Goal: Check status: Check status

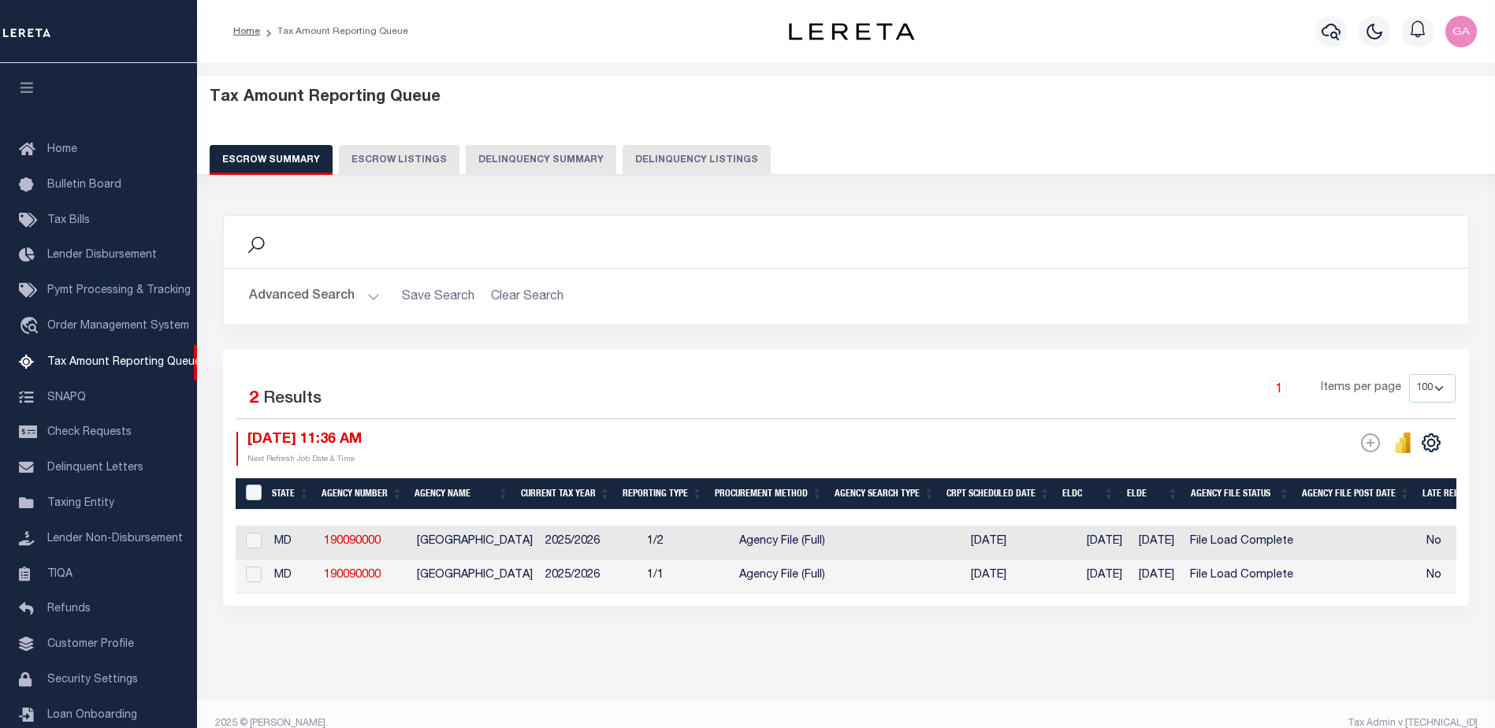
select select "100"
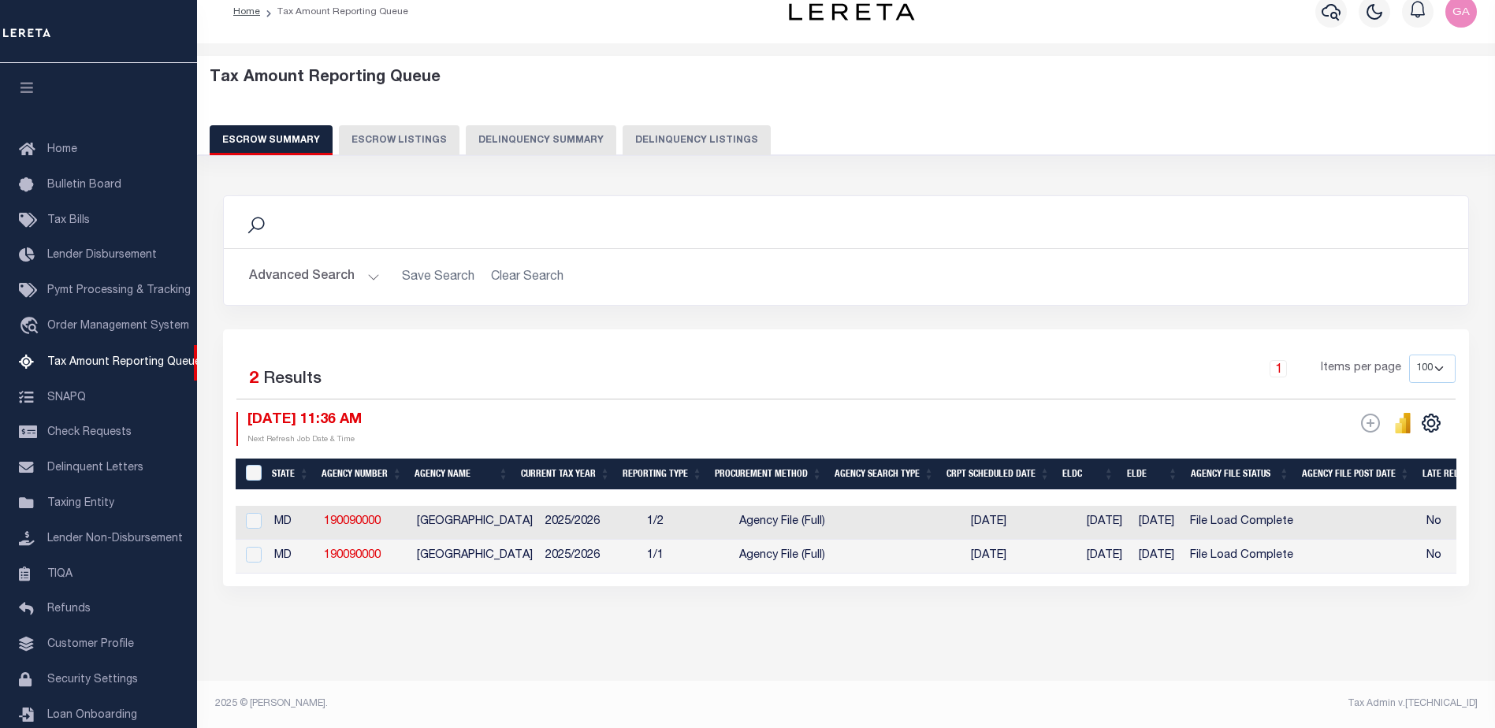
scroll to position [35, 0]
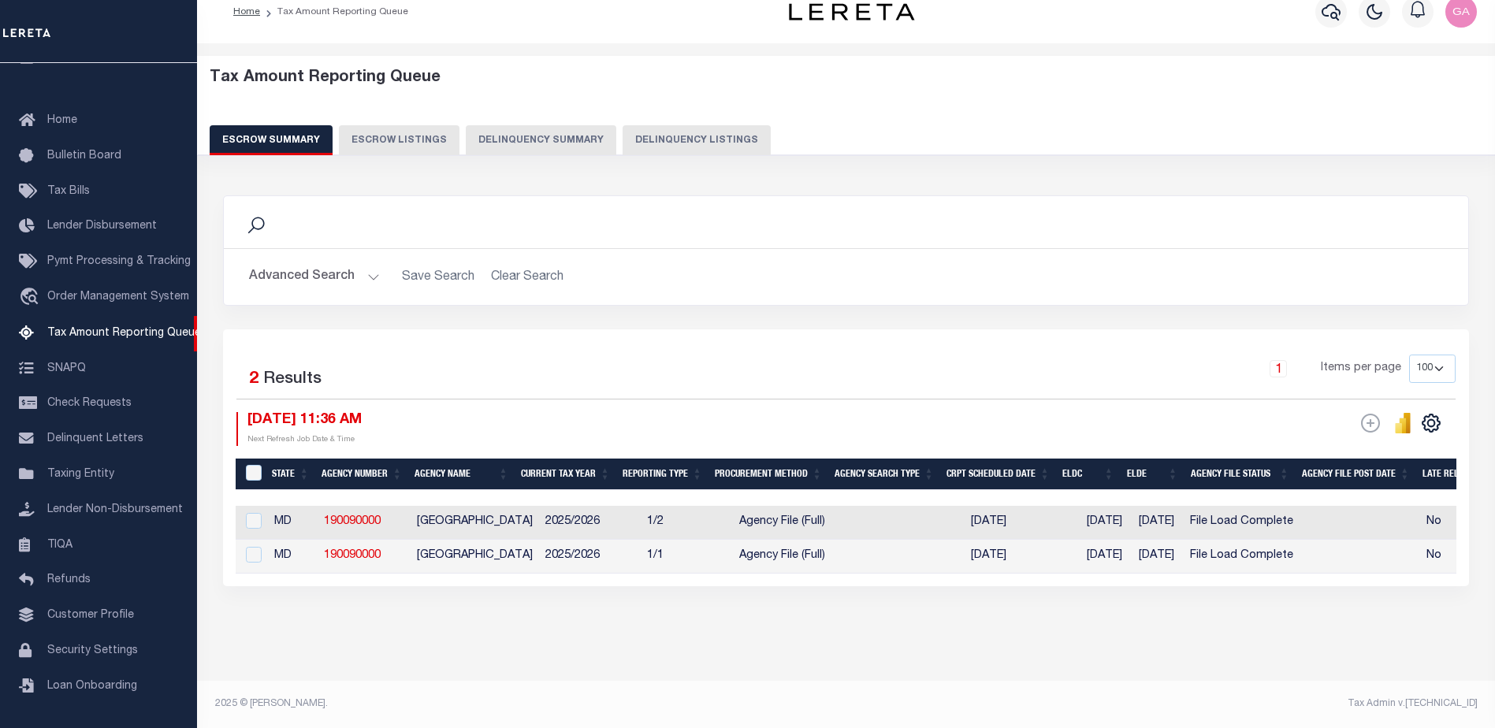
drag, startPoint x: 545, startPoint y: 575, endPoint x: 728, endPoint y: 579, distance: 183.7
click at [723, 582] on div "Selected 2 Results 1 Items per page 10 25 50 100 500 [DATE] 11:36 AM ESCROW Web…" at bounding box center [846, 458] width 1246 height 257
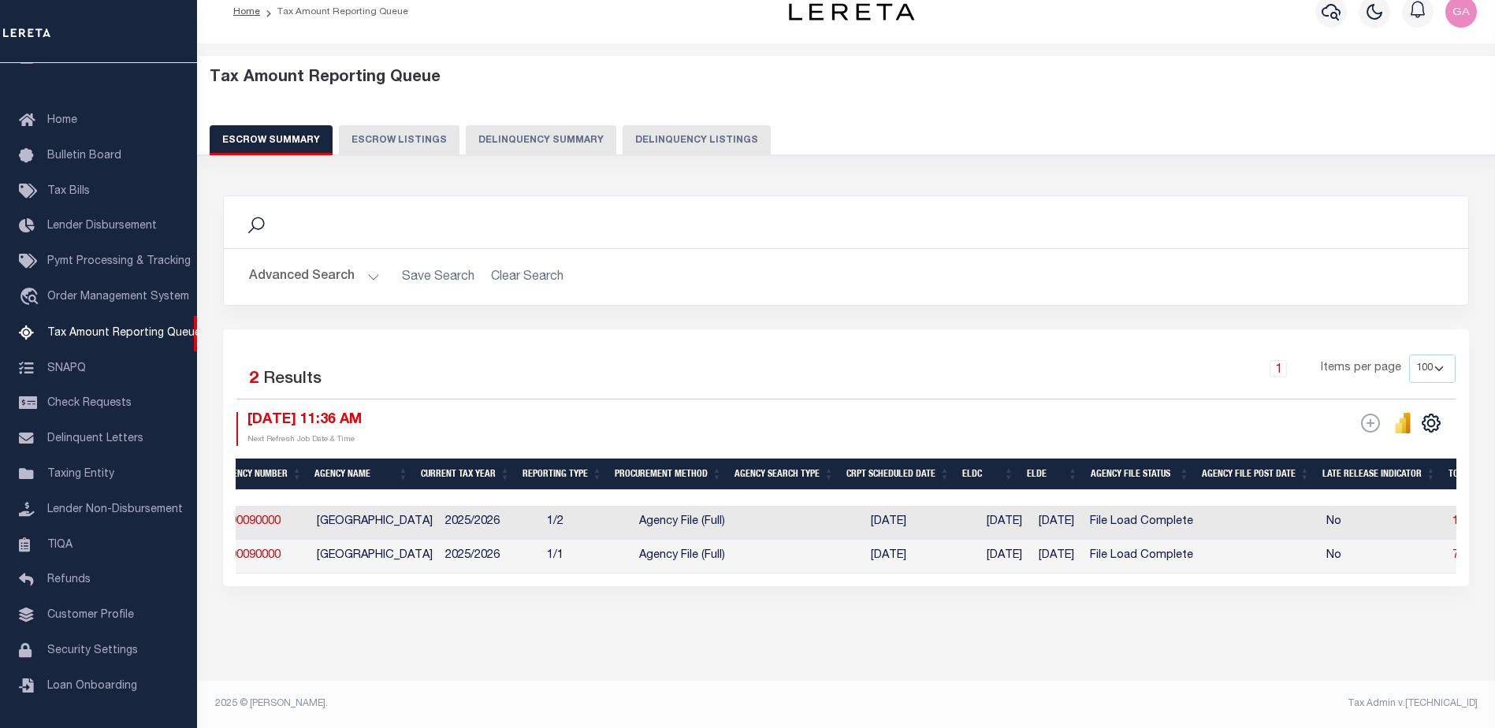
scroll to position [0, 0]
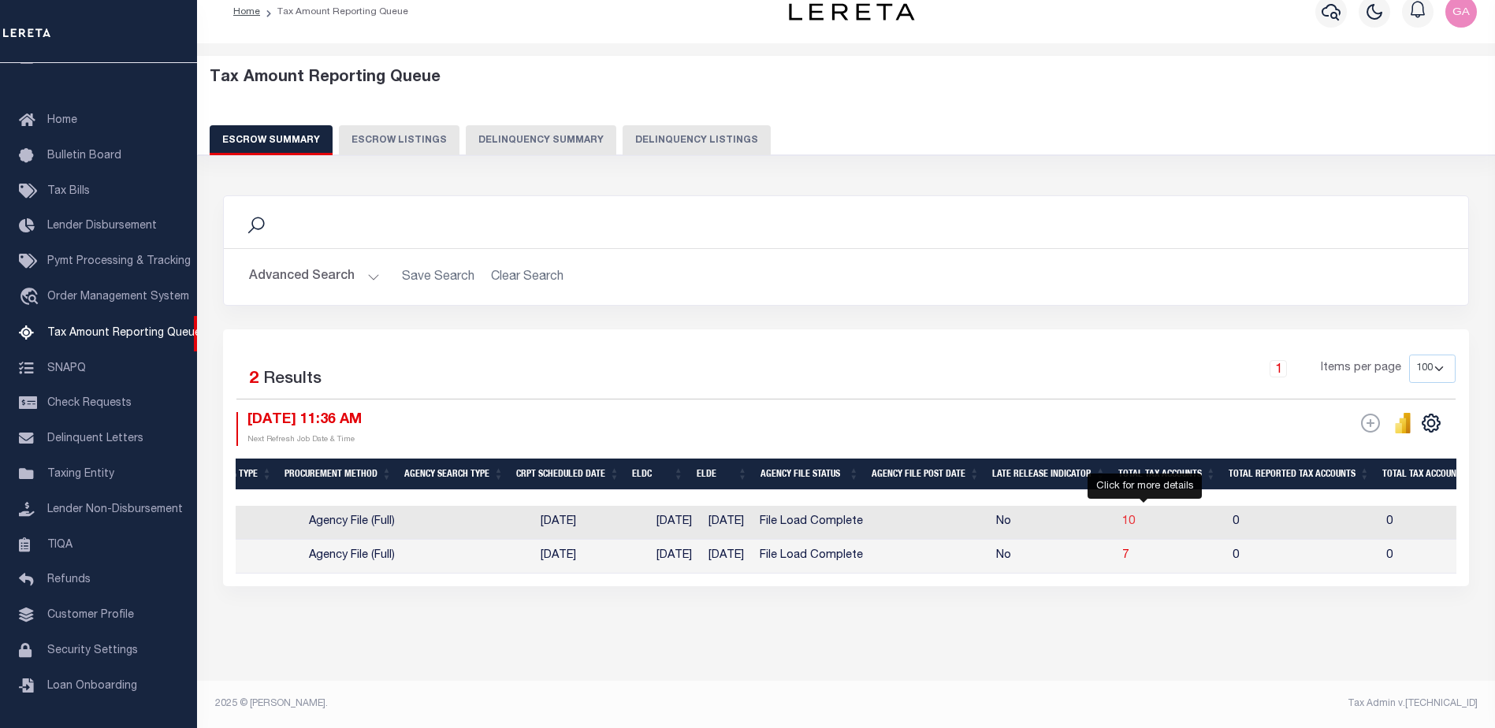
click at [1135, 516] on span "10" at bounding box center [1129, 521] width 13 height 11
select select "100"
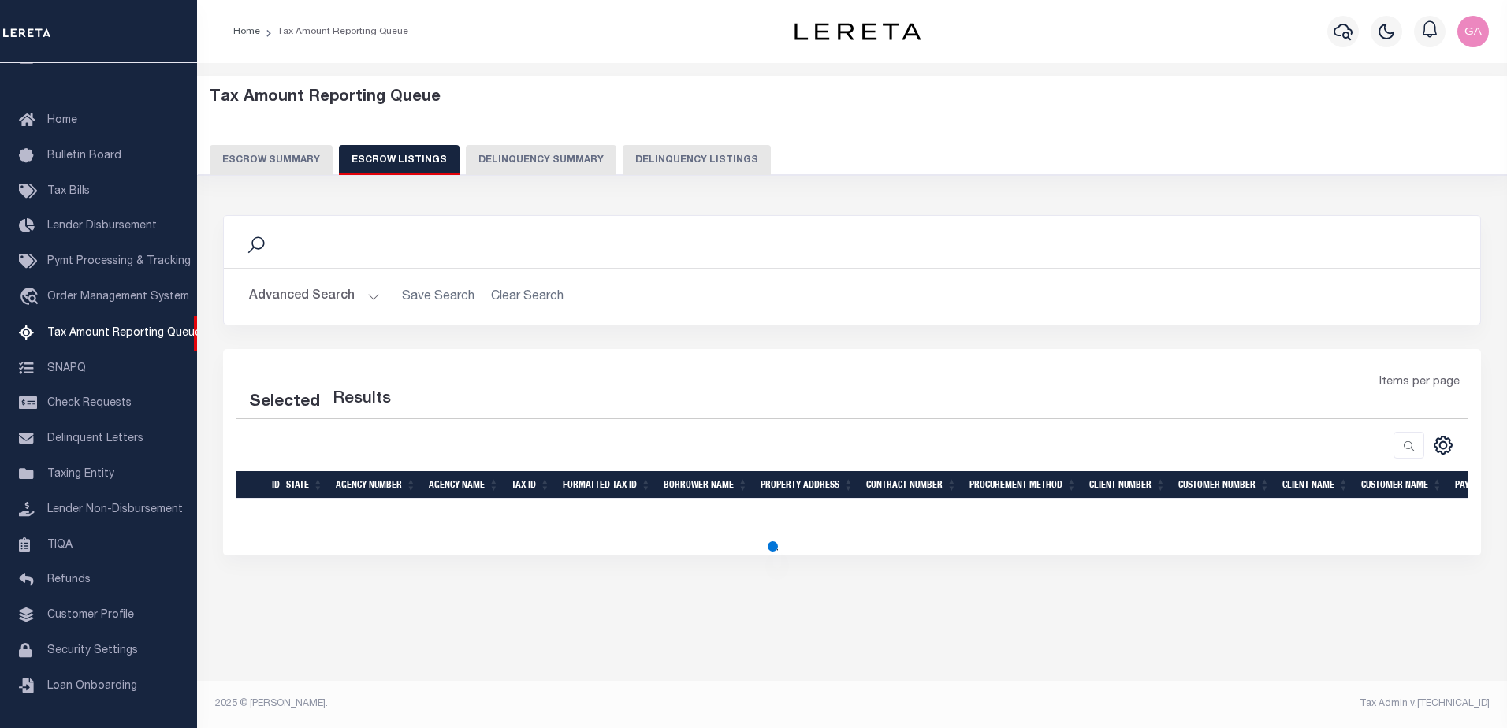
select select "100"
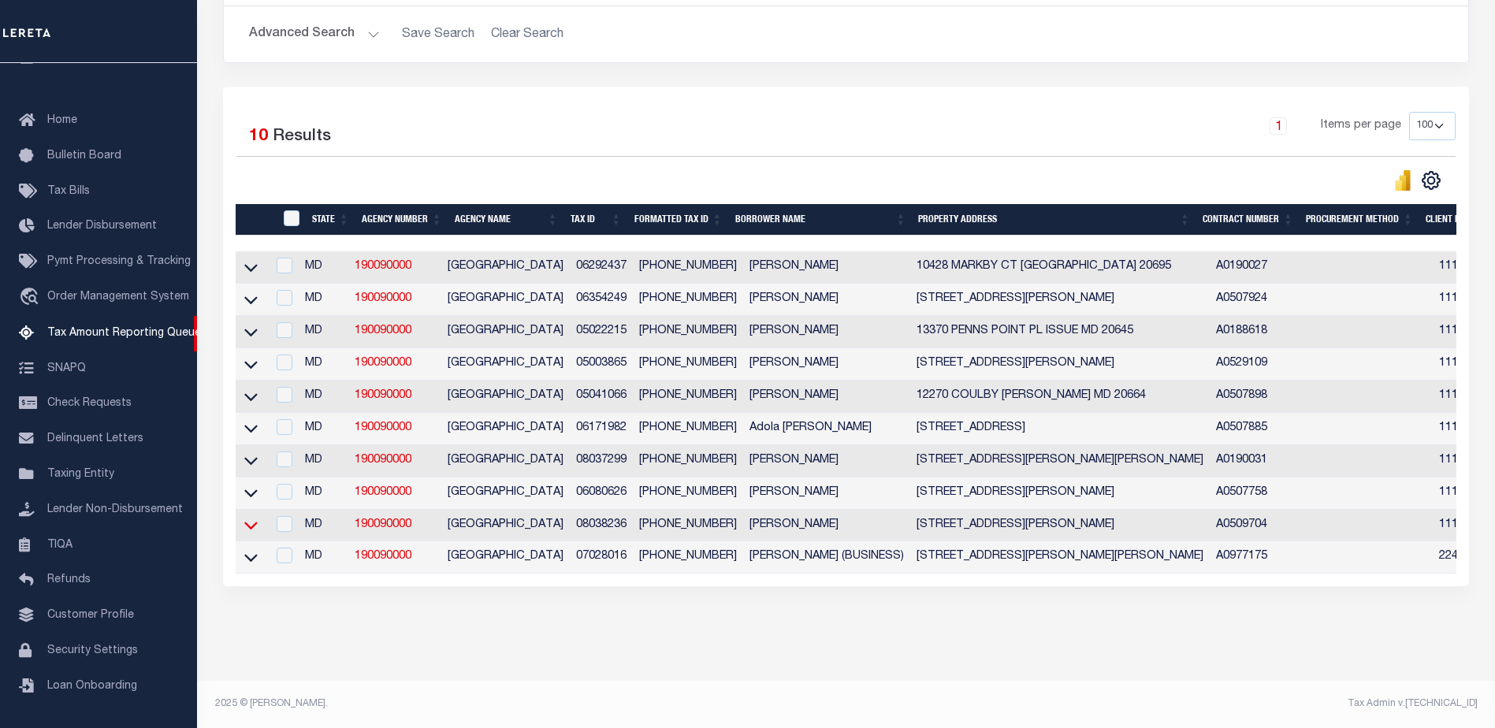
click at [247, 519] on icon at bounding box center [250, 525] width 13 height 17
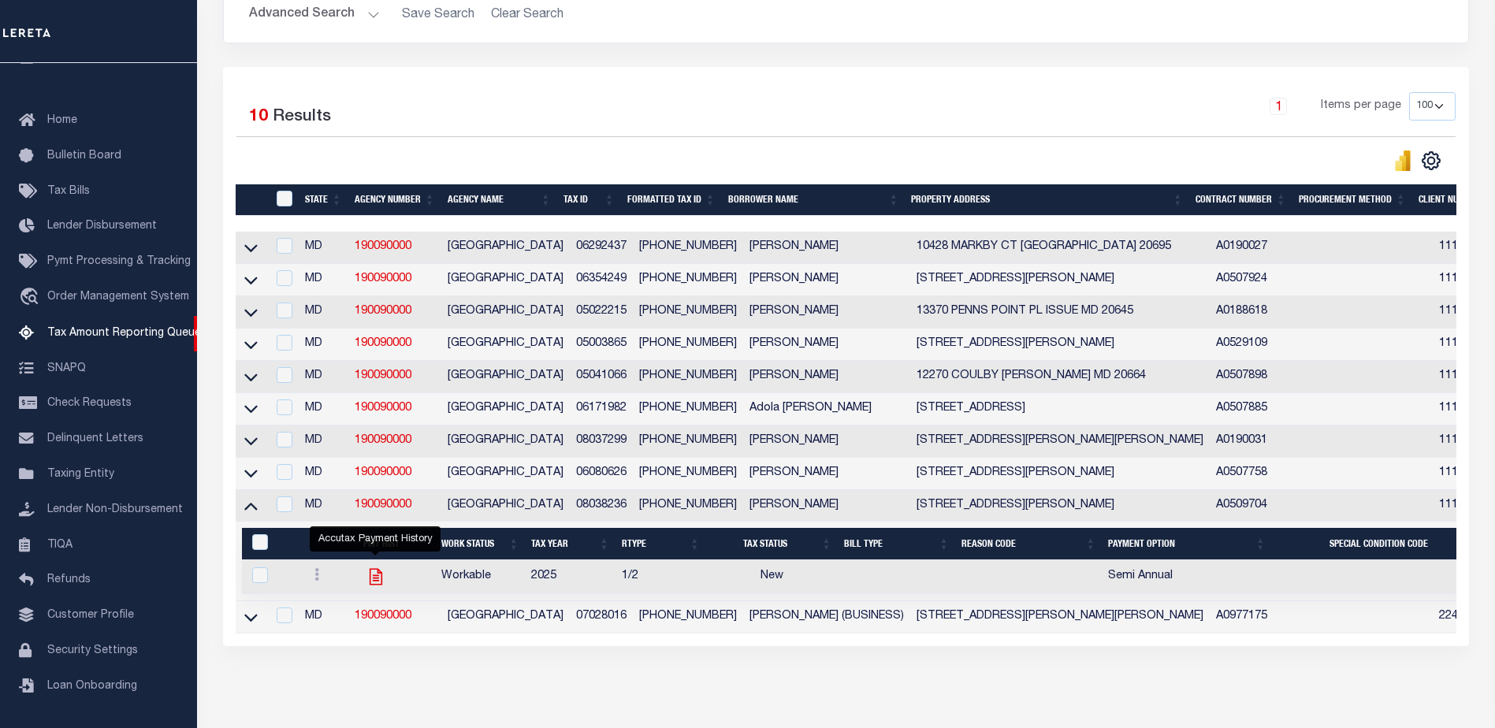
click at [374, 584] on icon "" at bounding box center [376, 577] width 20 height 20
checkbox input "true"
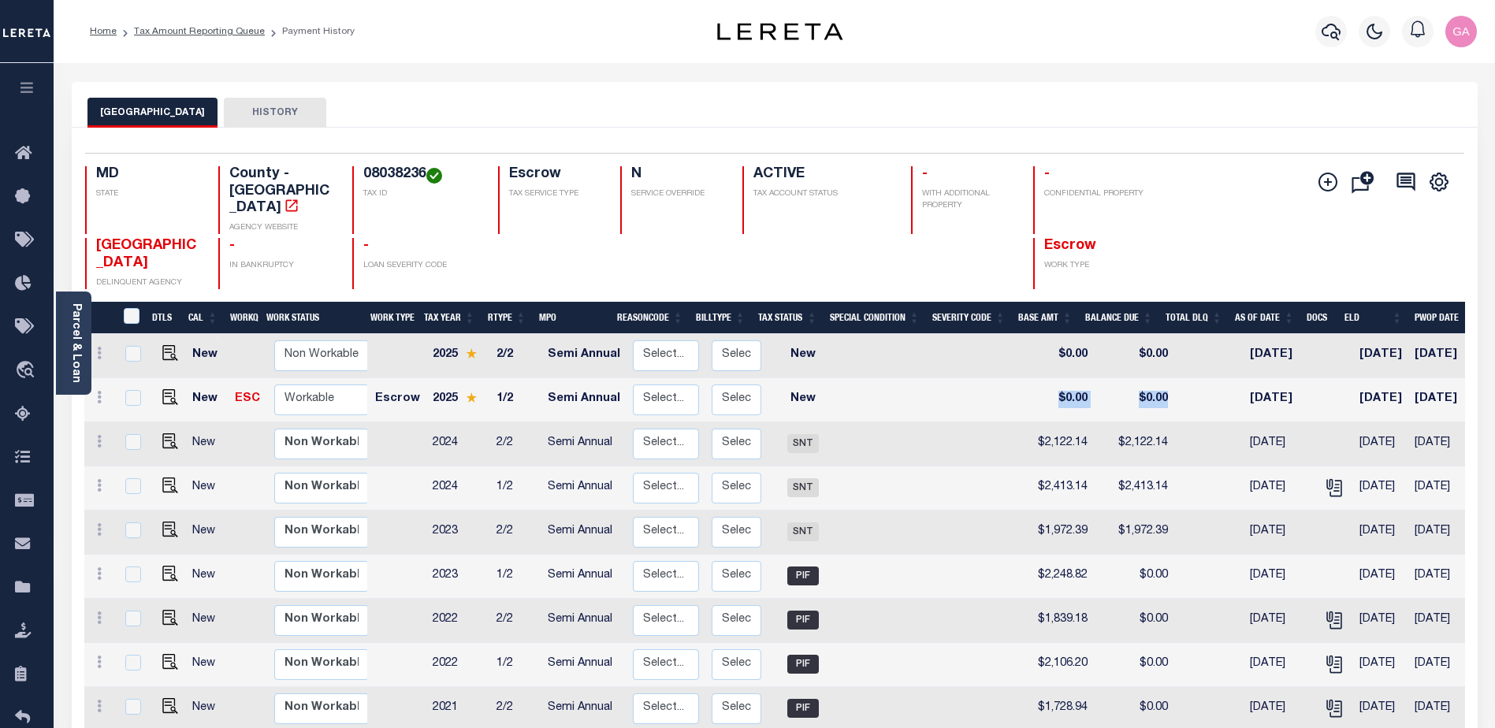
drag, startPoint x: 1042, startPoint y: 381, endPoint x: 1164, endPoint y: 381, distance: 122.2
click at [1164, 381] on tr "New ESC Non Workable Workable Escrow 2025 1/2 Semi Annual Select... Payment Rev…" at bounding box center [888, 400] width 1608 height 44
click at [646, 341] on select "Select... Payment Reversal Taxable Value Change Assessment Change Occupancy Tax…" at bounding box center [666, 356] width 66 height 31
checkbox input "true"
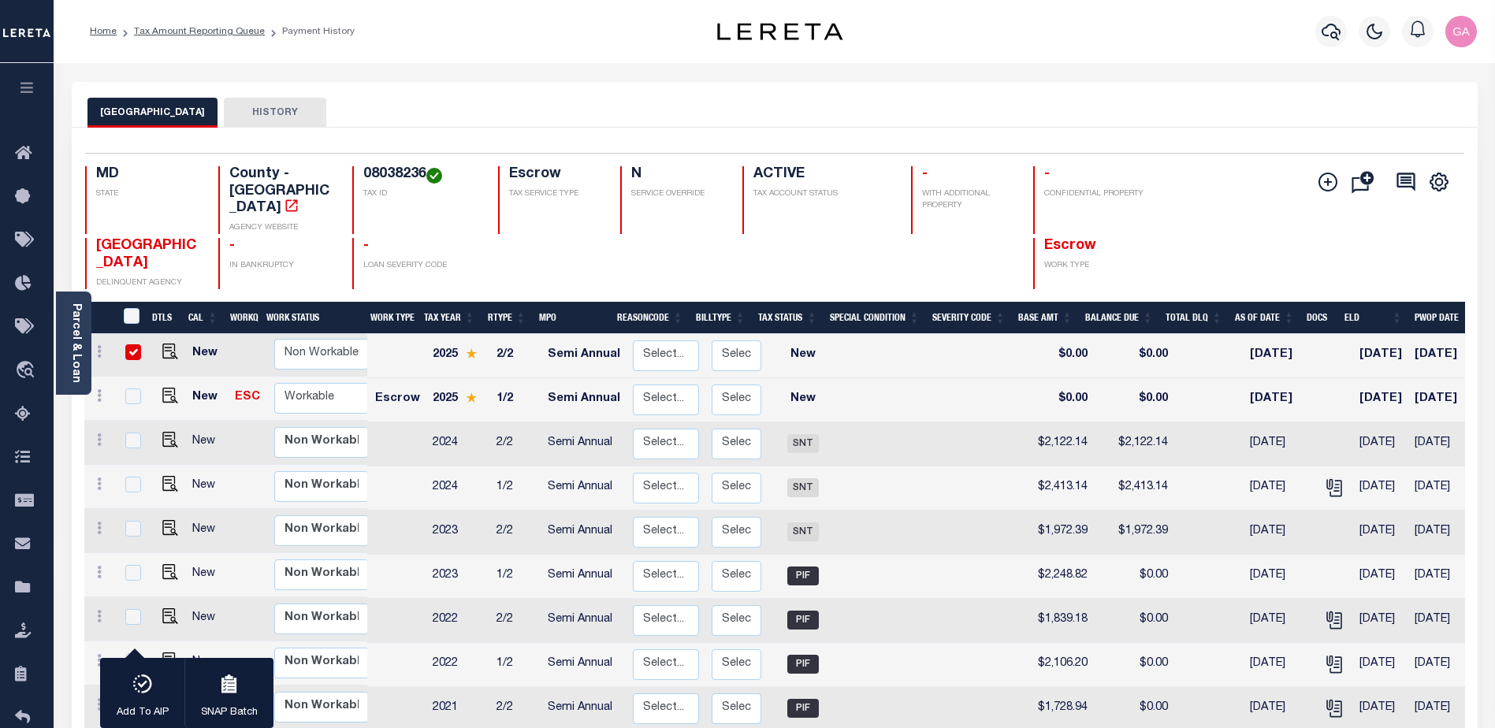
click at [928, 86] on div "CHARLES COUNTY HISTORY" at bounding box center [775, 105] width 1406 height 46
click at [903, 97] on div "CHARLES COUNTY HISTORY" at bounding box center [775, 105] width 1406 height 46
click at [130, 344] on input "checkbox" at bounding box center [133, 352] width 16 height 16
checkbox input "false"
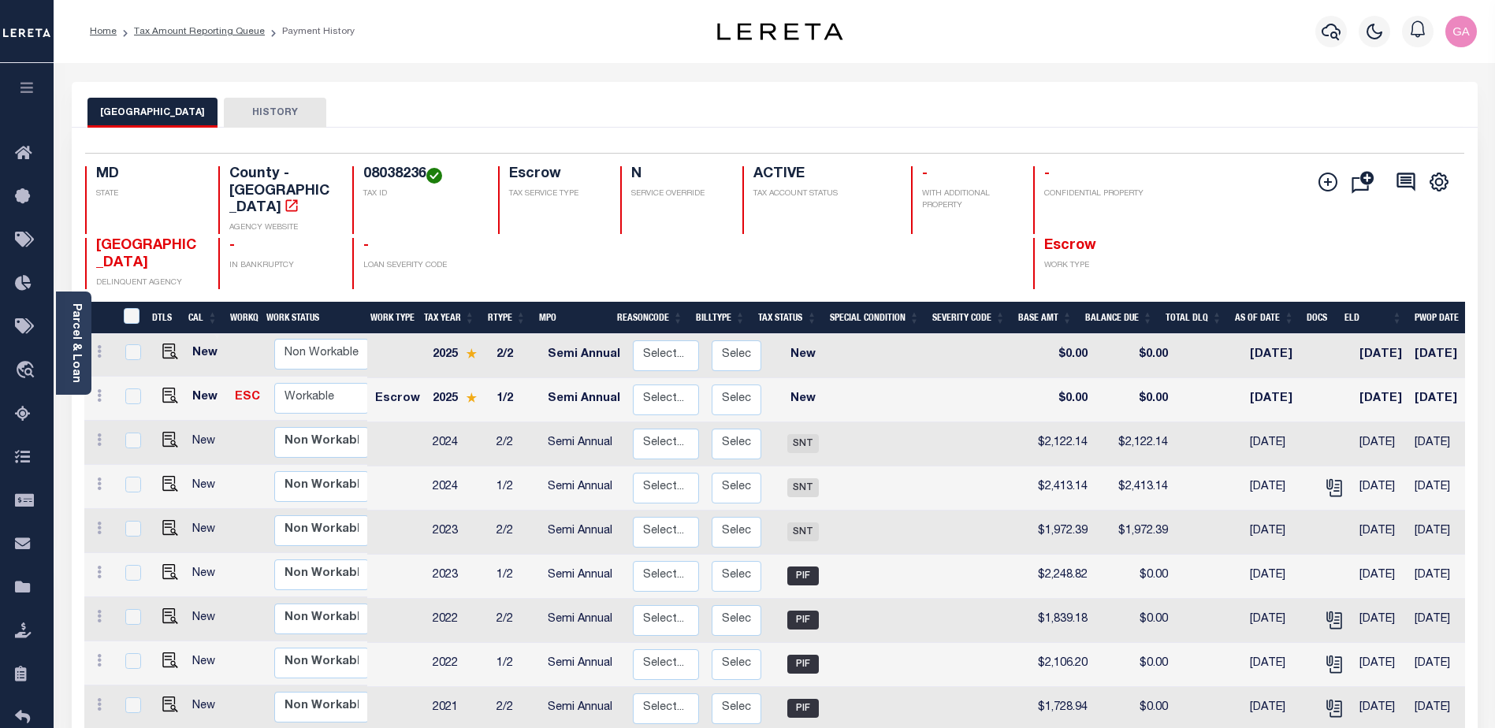
click at [993, 341] on td at bounding box center [984, 356] width 86 height 44
checkbox input "true"
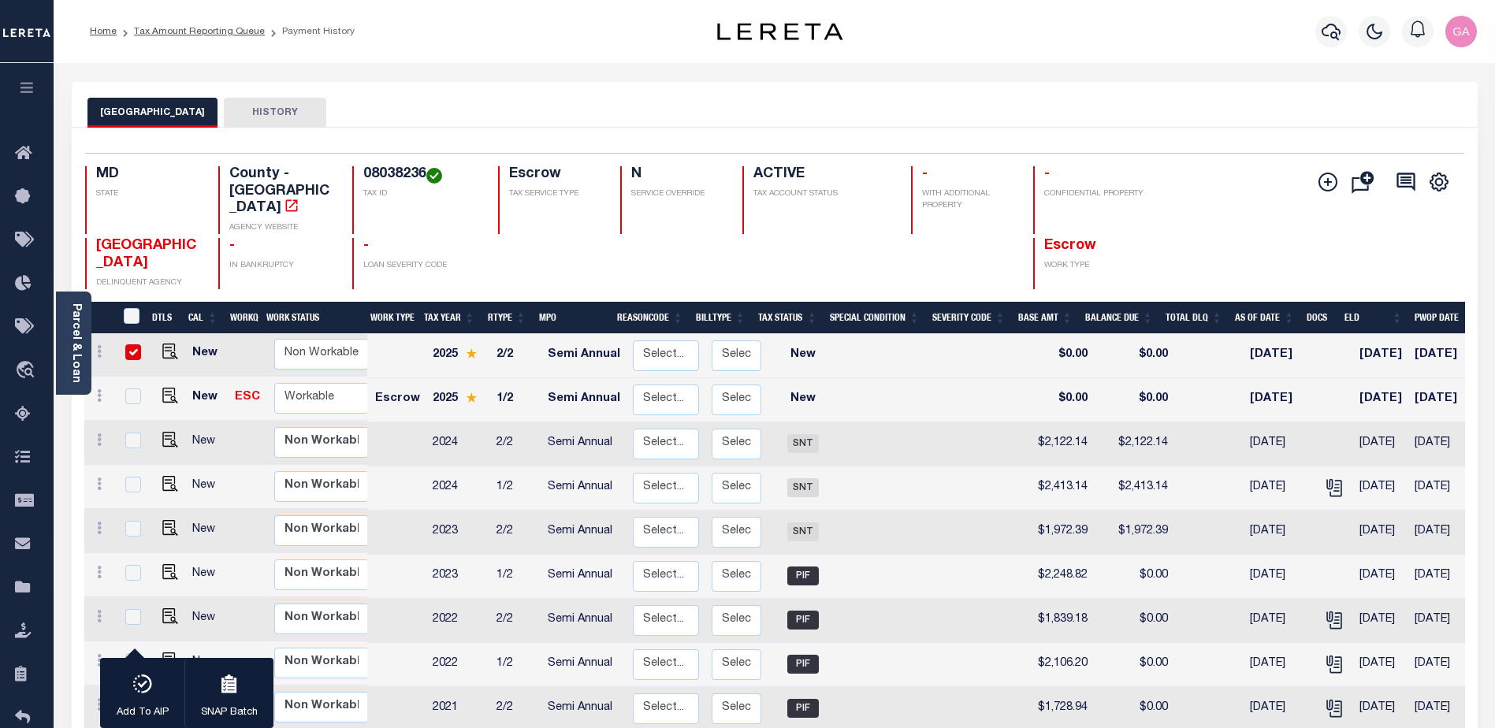
click at [985, 342] on td at bounding box center [984, 356] width 86 height 44
checkbox input "false"
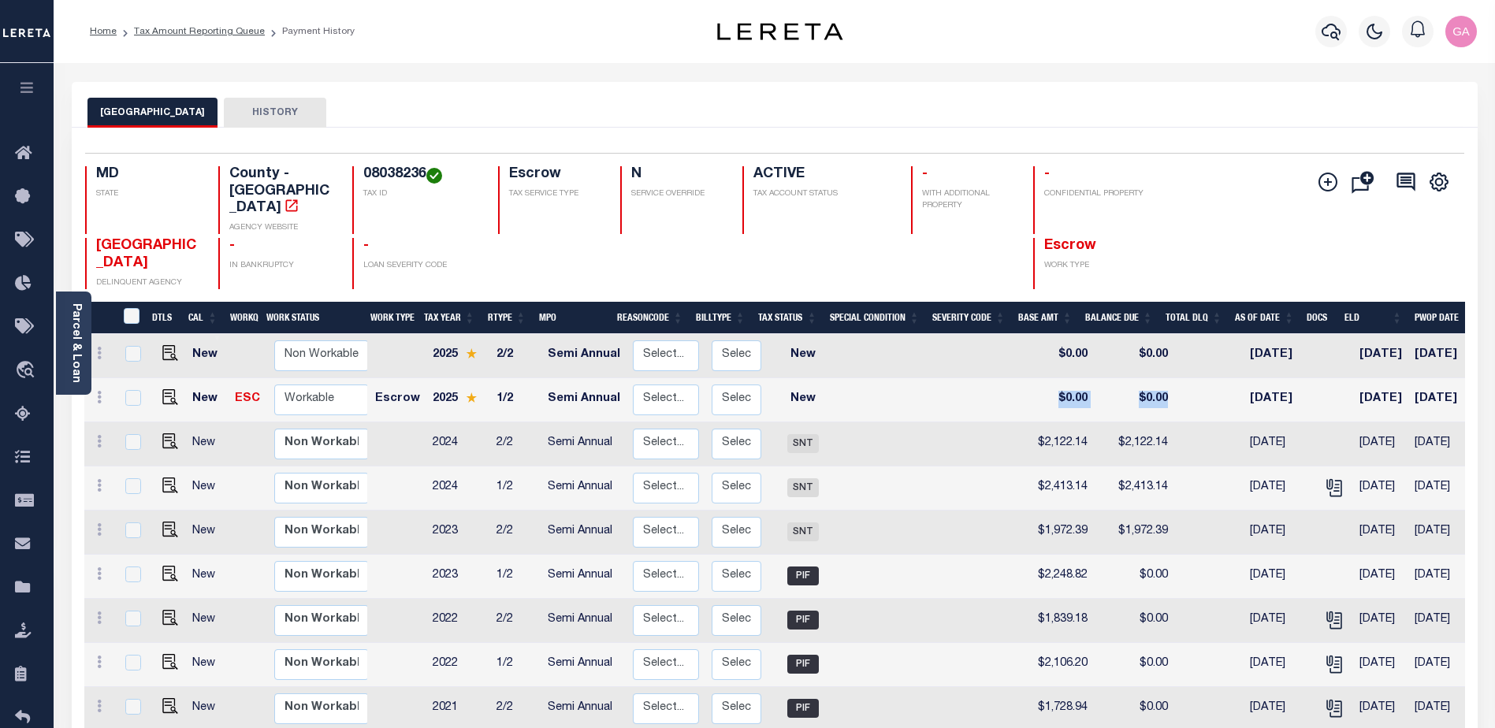
drag, startPoint x: 1042, startPoint y: 381, endPoint x: 1161, endPoint y: 389, distance: 119.4
click at [1161, 389] on tr "New ESC Non Workable Workable Escrow 2025 1/2 Semi Annual Select... Payment Rev…" at bounding box center [888, 400] width 1608 height 44
click at [248, 113] on button "HISTORY" at bounding box center [275, 113] width 102 height 30
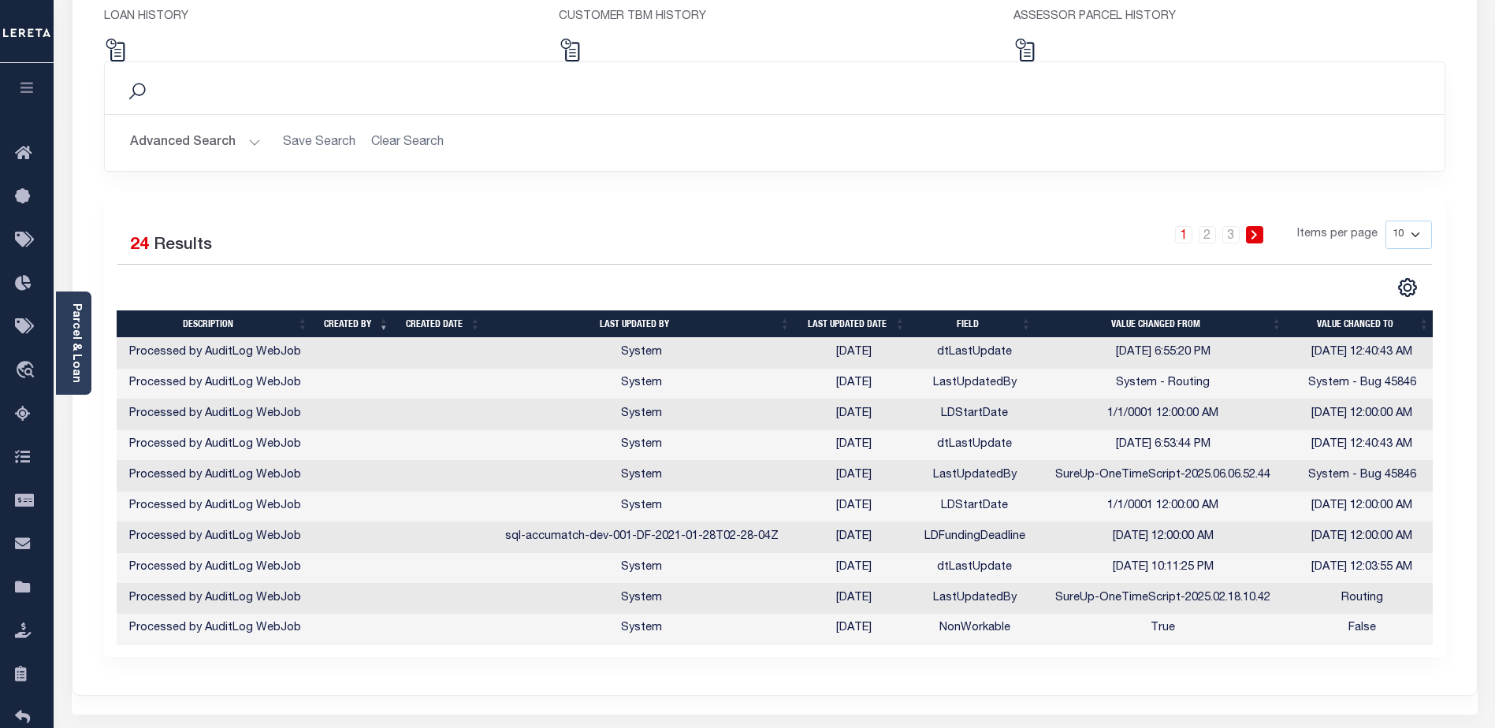
scroll to position [236, 0]
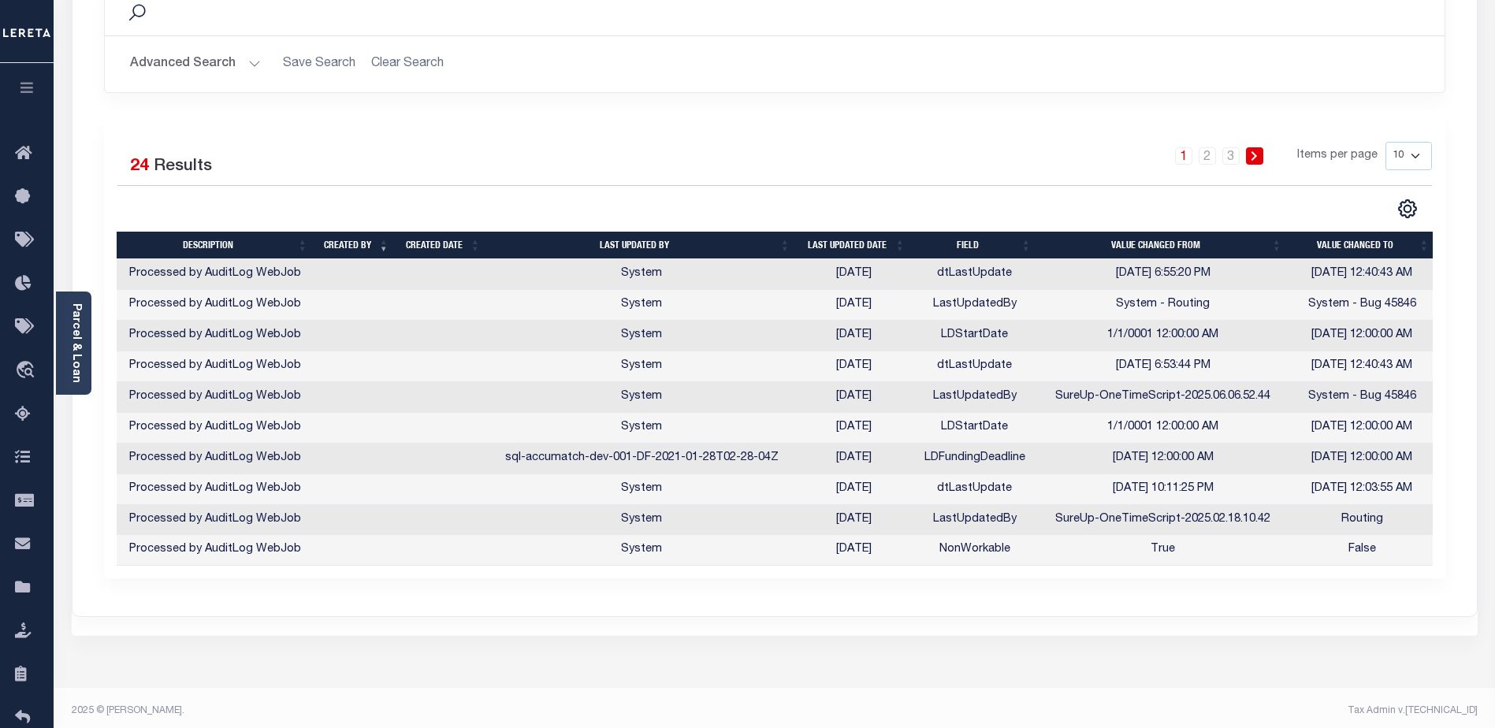
click at [1417, 158] on select "10 25 50 100" at bounding box center [1409, 156] width 47 height 28
select select "100"
click at [1386, 142] on select "10 25 50 100" at bounding box center [1409, 156] width 47 height 28
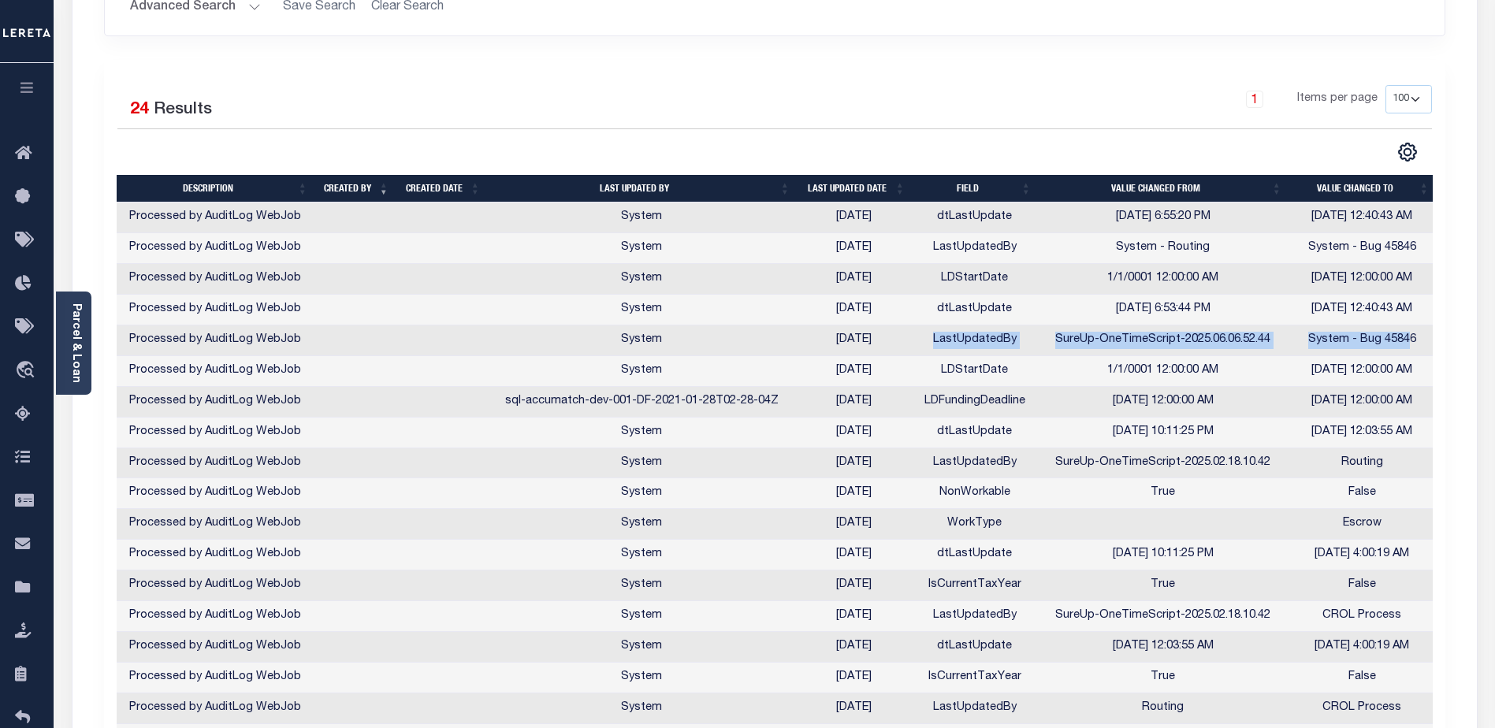
scroll to position [0, 3]
drag, startPoint x: 933, startPoint y: 340, endPoint x: 1401, endPoint y: 352, distance: 468.4
click at [1426, 352] on tr "Processed by AuditLog WebJob System 07/02/2025 LastUpdatedBy SureUp-OneTimeScri…" at bounding box center [774, 341] width 1320 height 31
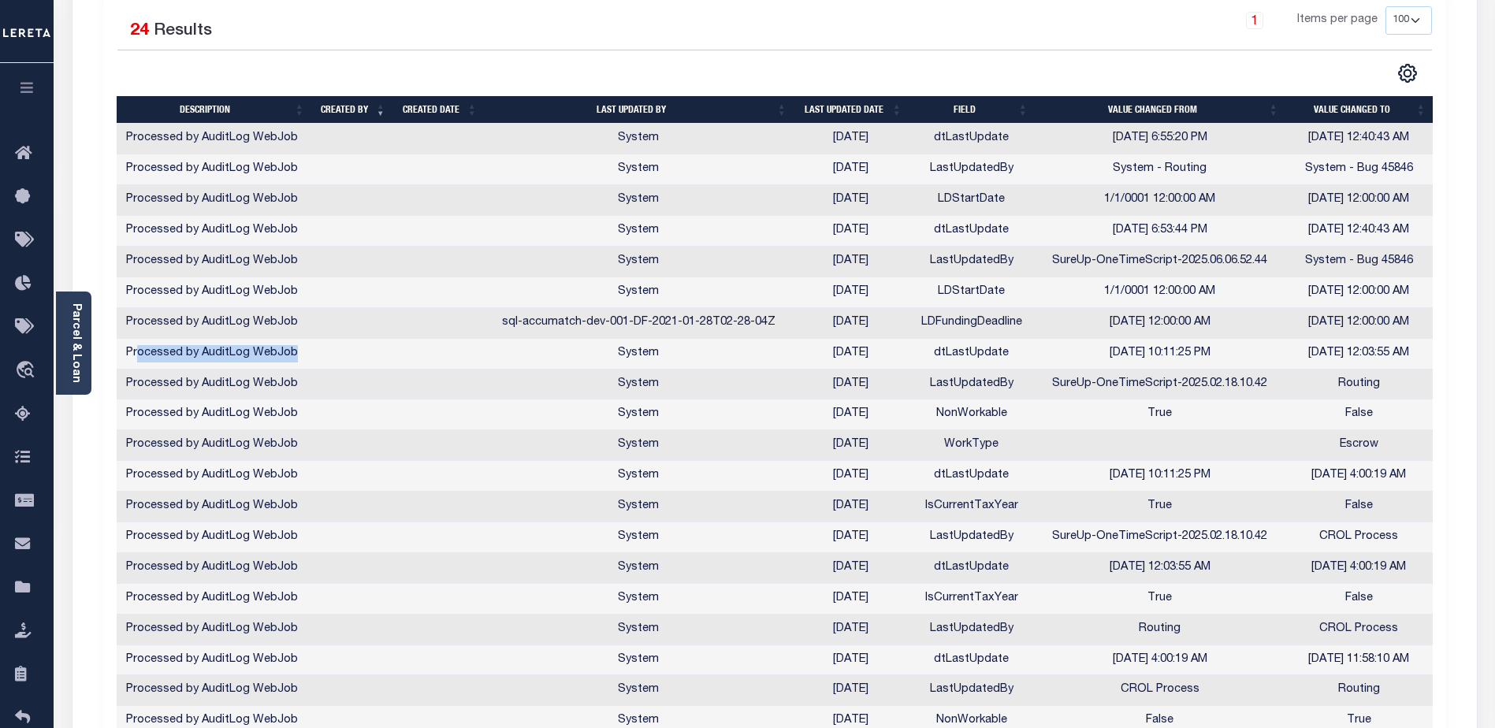
scroll to position [0, 0]
drag, startPoint x: 296, startPoint y: 355, endPoint x: 123, endPoint y: 358, distance: 172.7
click at [123, 358] on td "Processed by AuditLog WebJob" at bounding box center [216, 354] width 198 height 31
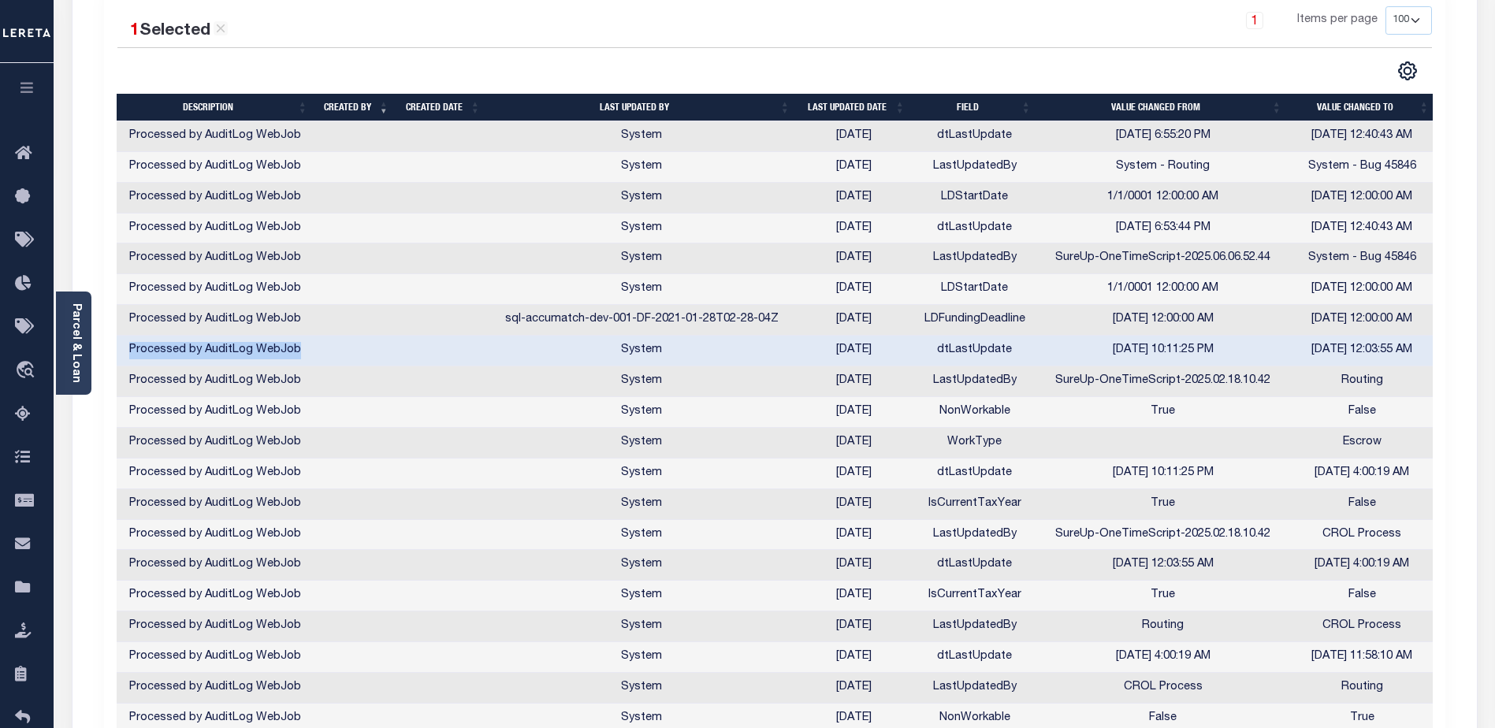
copy td "Processed by AuditLog WebJob"
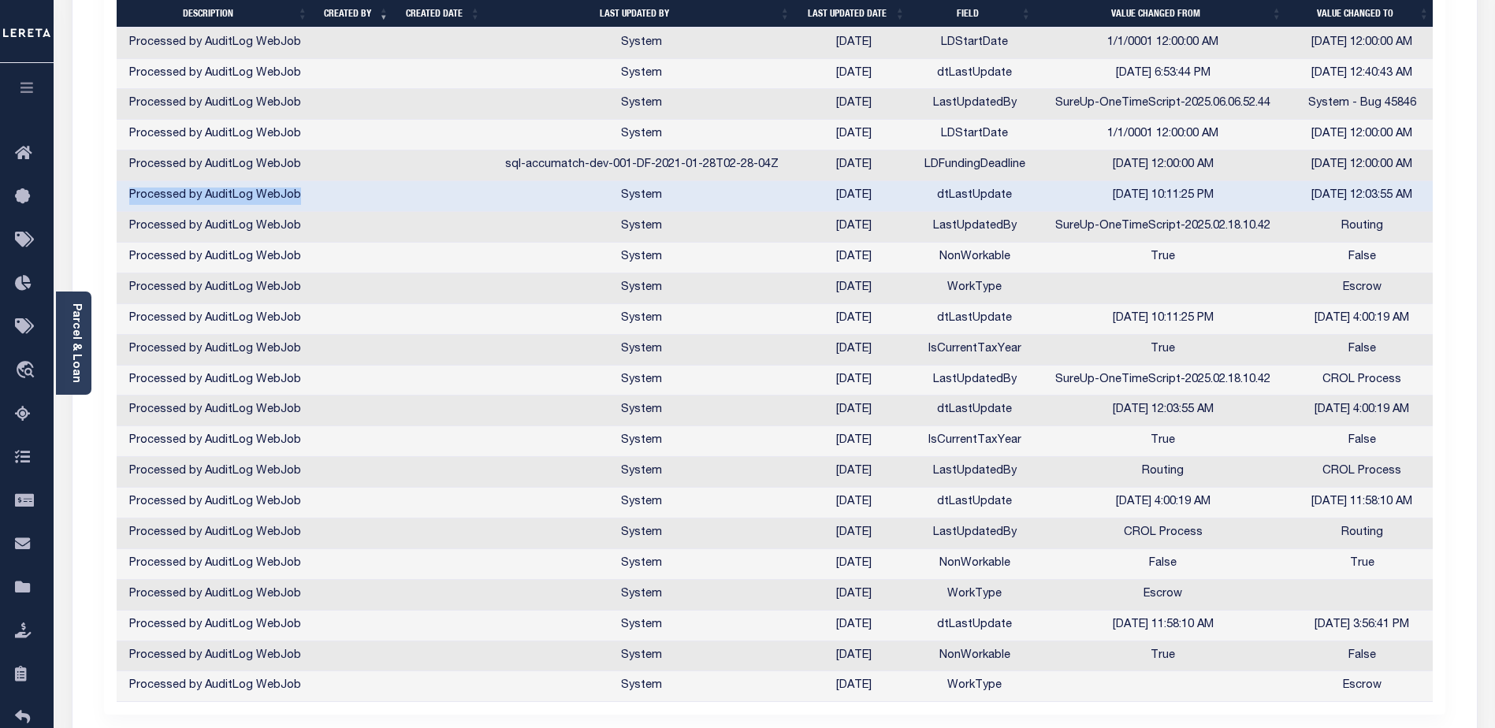
scroll to position [290, 0]
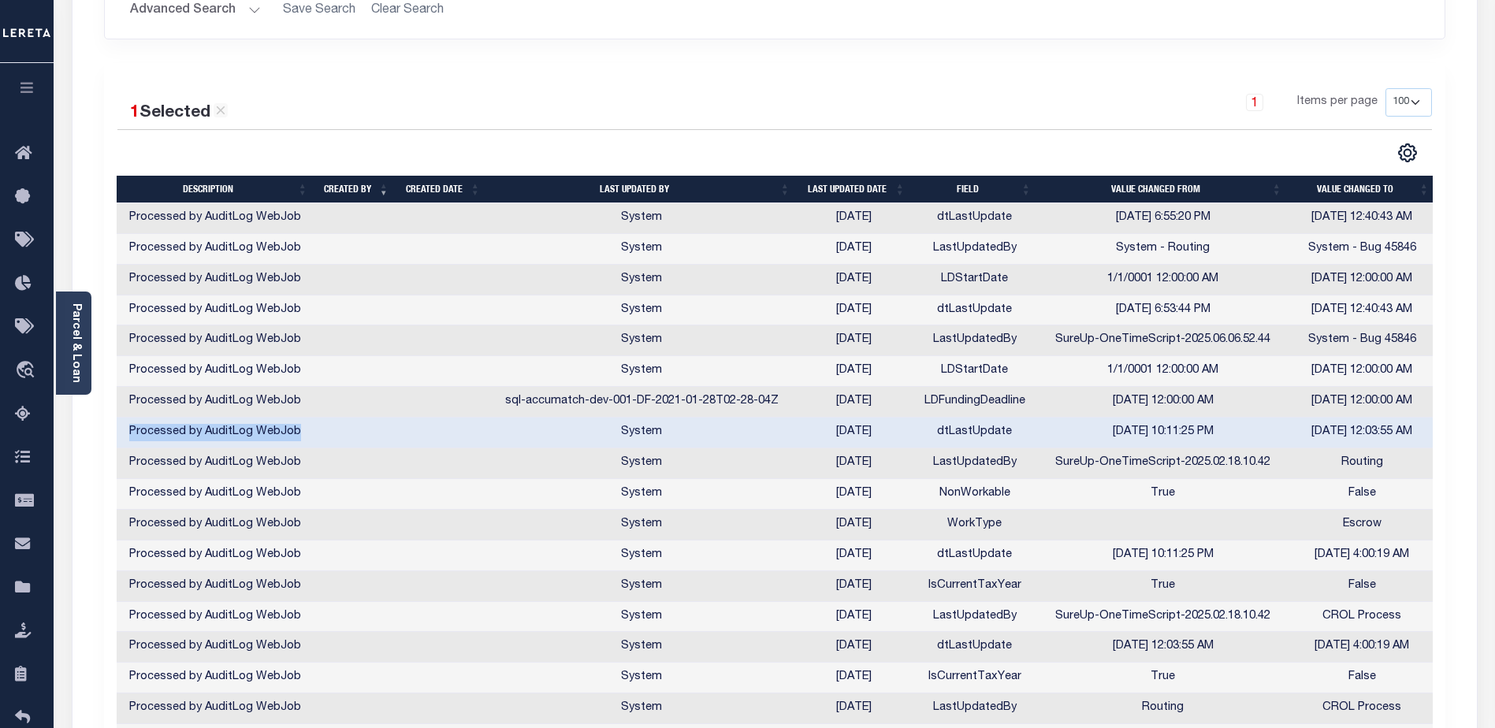
copy td "Processed by AuditLog WebJob"
